Goal: Navigation & Orientation: Understand site structure

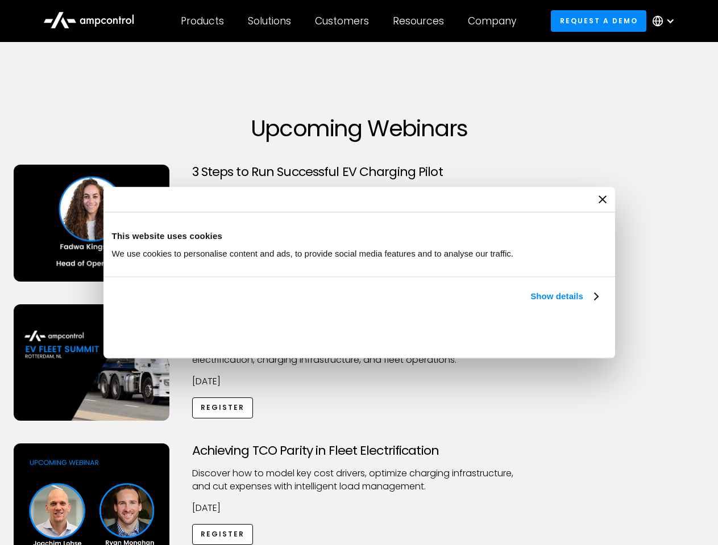
click at [530, 303] on link "Show details" at bounding box center [563, 297] width 67 height 14
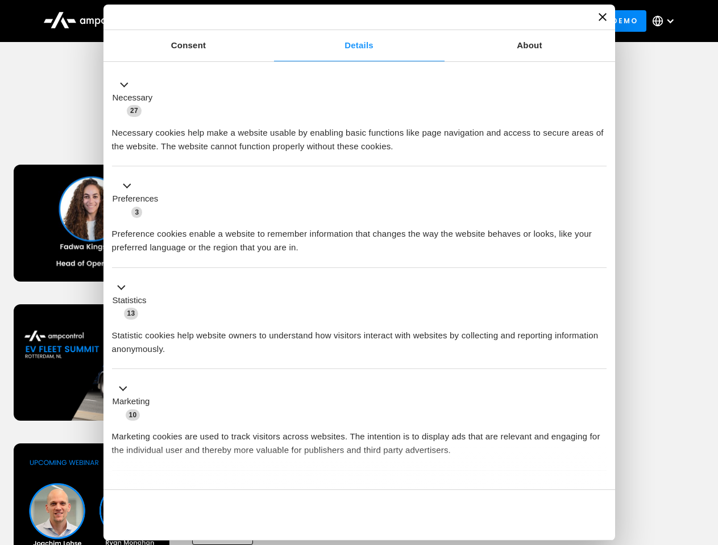
click at [599, 153] on div "Necessary cookies help make a website usable by enabling basic functions like p…" at bounding box center [359, 136] width 494 height 36
click at [705, 458] on div "Achieving TCO Parity in Fleet Electrification Discover how to model key cost dr…" at bounding box center [359, 533] width 714 height 178
click at [349, 21] on div "Customers" at bounding box center [342, 21] width 54 height 12
click at [202, 21] on div "Products" at bounding box center [202, 21] width 43 height 12
click at [270, 21] on div "Solutions" at bounding box center [269, 21] width 43 height 12
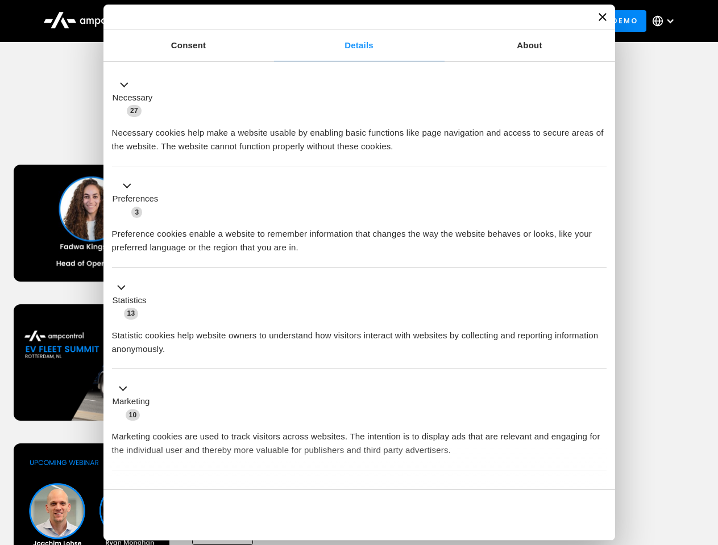
click at [344, 21] on div "Customers" at bounding box center [342, 21] width 54 height 12
click at [420, 21] on div "Resources" at bounding box center [418, 21] width 51 height 12
click at [495, 21] on div "Company" at bounding box center [492, 21] width 48 height 12
click at [666, 21] on div at bounding box center [669, 20] width 9 height 9
